Goal: Transaction & Acquisition: Obtain resource

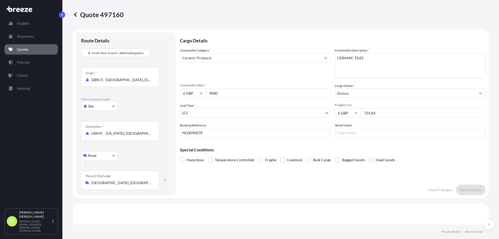
select select "Sea"
select select "Road"
select select "1"
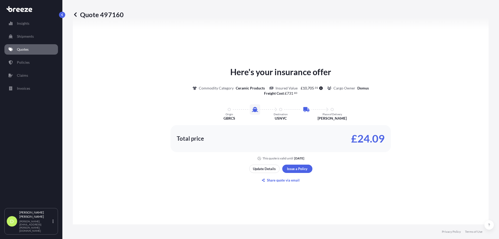
click at [32, 50] on link "Quotes" at bounding box center [31, 49] width 54 height 10
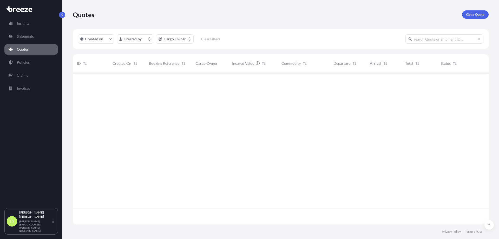
scroll to position [150, 412]
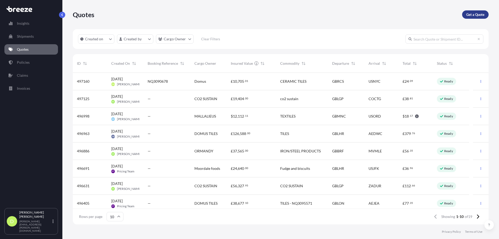
click at [466, 15] on p "Get a Quote" at bounding box center [475, 14] width 18 height 5
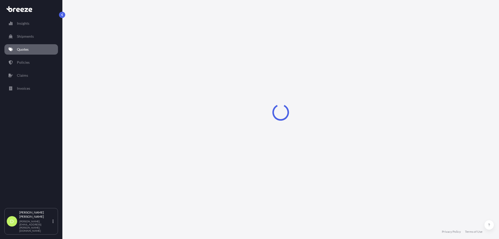
select select "Road"
select select "Sea"
select select "1"
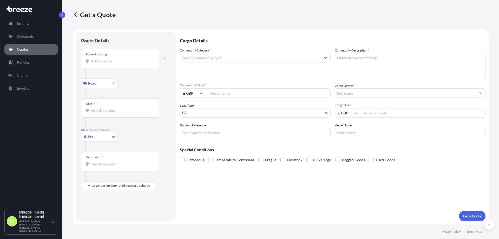
click at [102, 62] on input "Place of loading" at bounding box center [121, 60] width 61 height 5
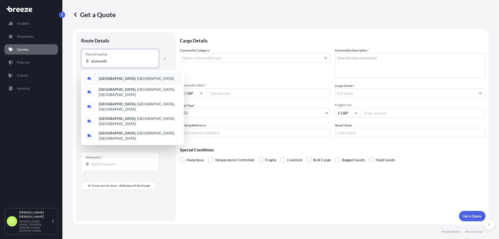
click at [102, 79] on b "[GEOGRAPHIC_DATA]" at bounding box center [117, 78] width 37 height 4
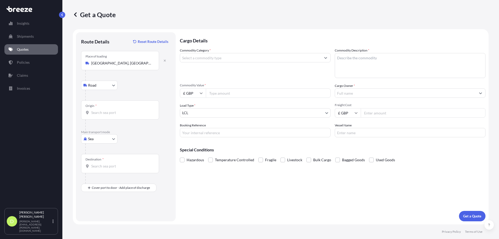
type input "[GEOGRAPHIC_DATA], [GEOGRAPHIC_DATA] - [GEOGRAPHIC_DATA], [GEOGRAPHIC_DATA], [G…"
click at [107, 110] on input "Origin *" at bounding box center [121, 112] width 61 height 5
type input "GBSOU - [GEOGRAPHIC_DATA], [GEOGRAPHIC_DATA]"
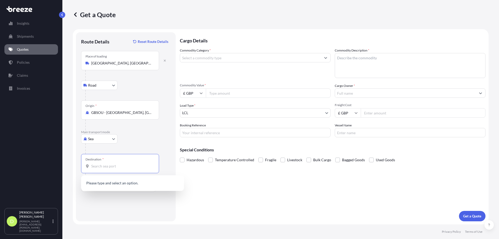
click at [107, 166] on input "Destination *" at bounding box center [121, 165] width 61 height 5
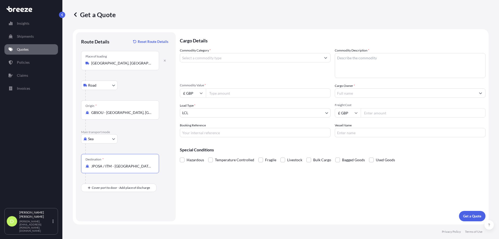
type input "JPOSA / ITM - [GEOGRAPHIC_DATA], [GEOGRAPHIC_DATA]"
click at [208, 60] on input "Commodity Category *" at bounding box center [250, 57] width 141 height 9
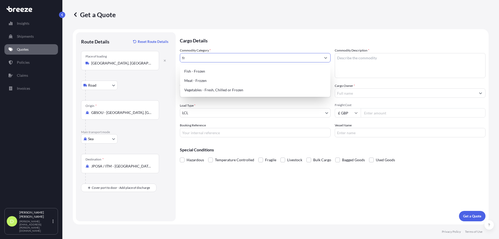
type input "f"
click at [233, 71] on div "Dairy Products: Milk and Cream, Butter, Cheese" at bounding box center [255, 71] width 146 height 9
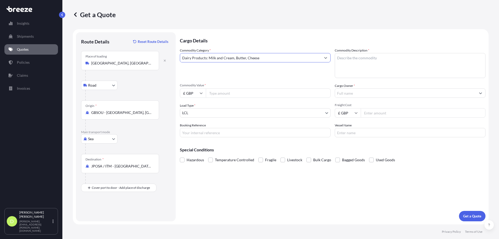
type input "Dairy Products: Milk and Cream, Butter, Cheese"
click at [357, 62] on textarea "Commodity Description *" at bounding box center [410, 65] width 151 height 25
type textarea "f"
type textarea "FROZEN CLOTTED CREAM"
click at [251, 94] on input "Commodity Value *" at bounding box center [268, 92] width 125 height 9
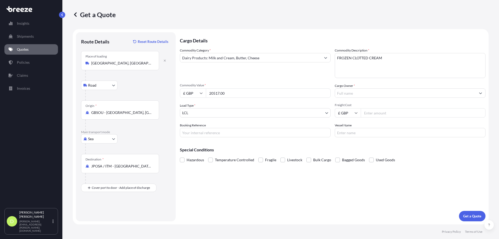
type input "20517.00"
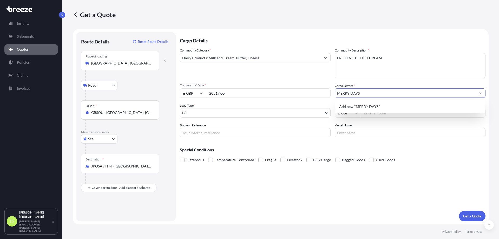
type input "MERRY DAYS"
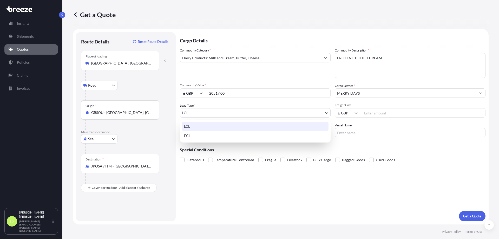
click at [249, 116] on body "9 options available. 0 options available. 1 option available. 0 options availab…" at bounding box center [249, 119] width 499 height 239
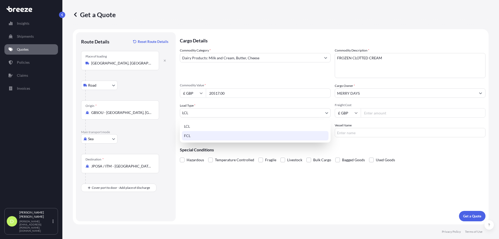
click at [197, 133] on div "FCL" at bounding box center [255, 135] width 147 height 9
select select "2"
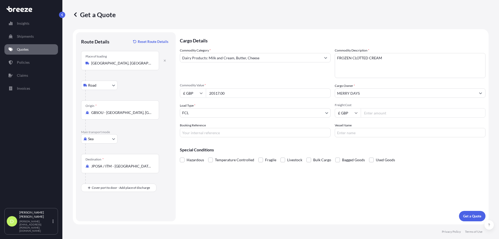
drag, startPoint x: 370, startPoint y: 111, endPoint x: 383, endPoint y: 115, distance: 13.4
click at [370, 111] on input "Freight Cost" at bounding box center [423, 112] width 125 height 9
type input "2517.35"
click at [202, 129] on input "Booking Reference" at bounding box center [255, 132] width 151 height 9
type input "NE3550677"
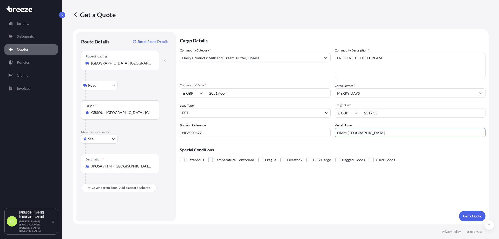
type input "HMM [GEOGRAPHIC_DATA]"
click at [210, 160] on span at bounding box center [210, 159] width 5 height 5
click at [208, 156] on input "Temperature Controlled" at bounding box center [208, 156] width 0 height 0
click at [473, 212] on button "Get a Quote" at bounding box center [472, 216] width 27 height 10
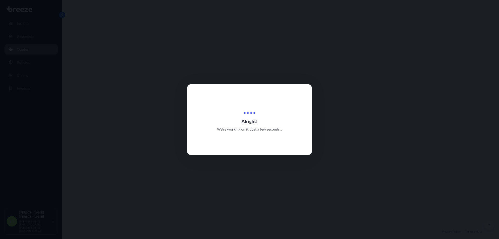
select select "Road"
select select "Sea"
select select "2"
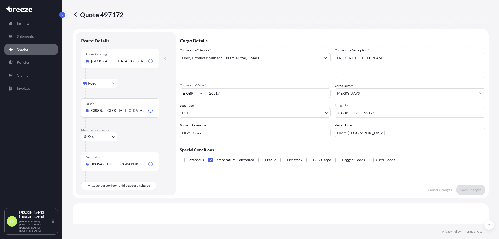
scroll to position [177, 0]
